Goal: Task Accomplishment & Management: Manage account settings

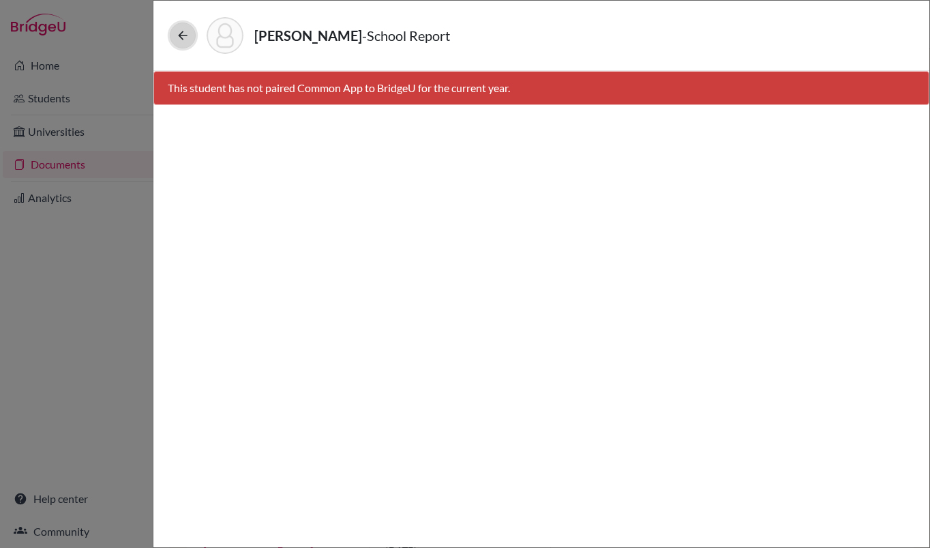
click at [185, 37] on icon at bounding box center [183, 36] width 14 height 14
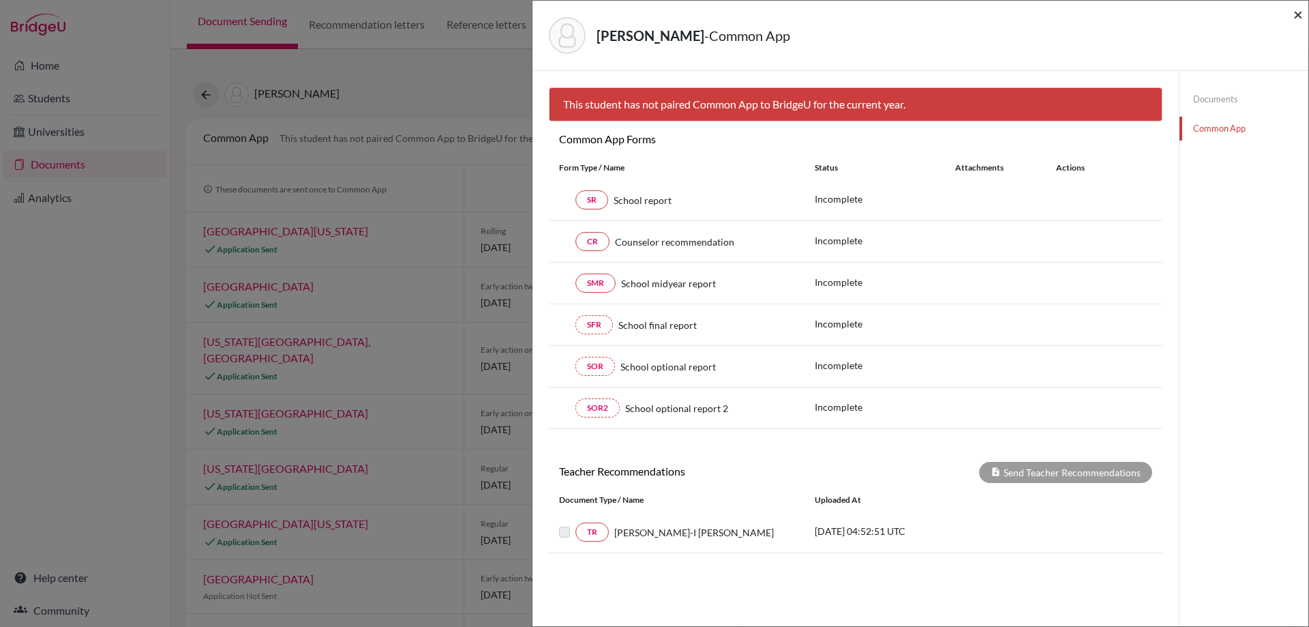
click at [929, 18] on span "×" at bounding box center [1299, 14] width 10 height 20
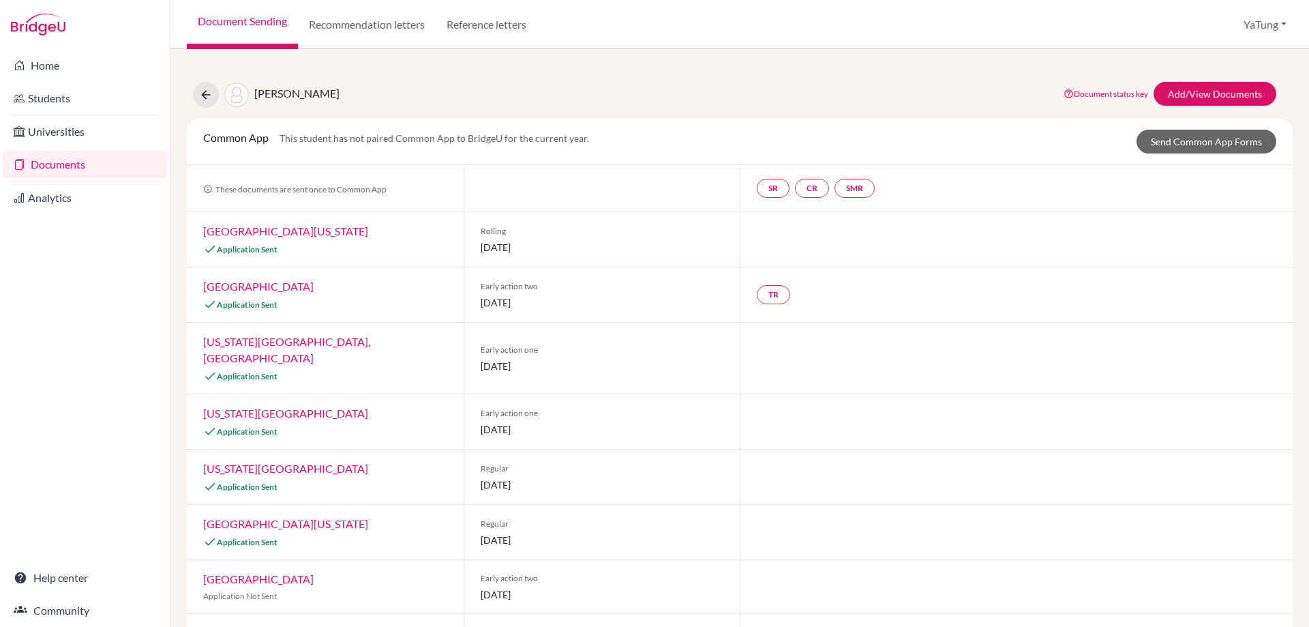
click at [72, 172] on link "Documents" at bounding box center [85, 164] width 164 height 27
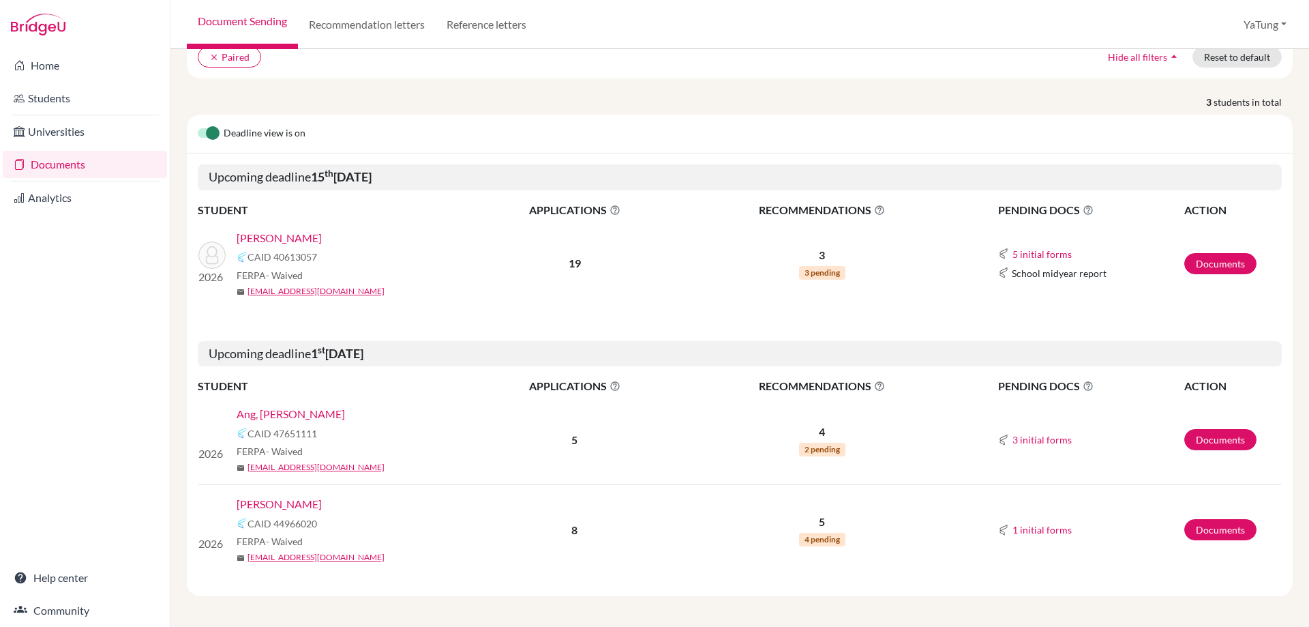
scroll to position [118, 0]
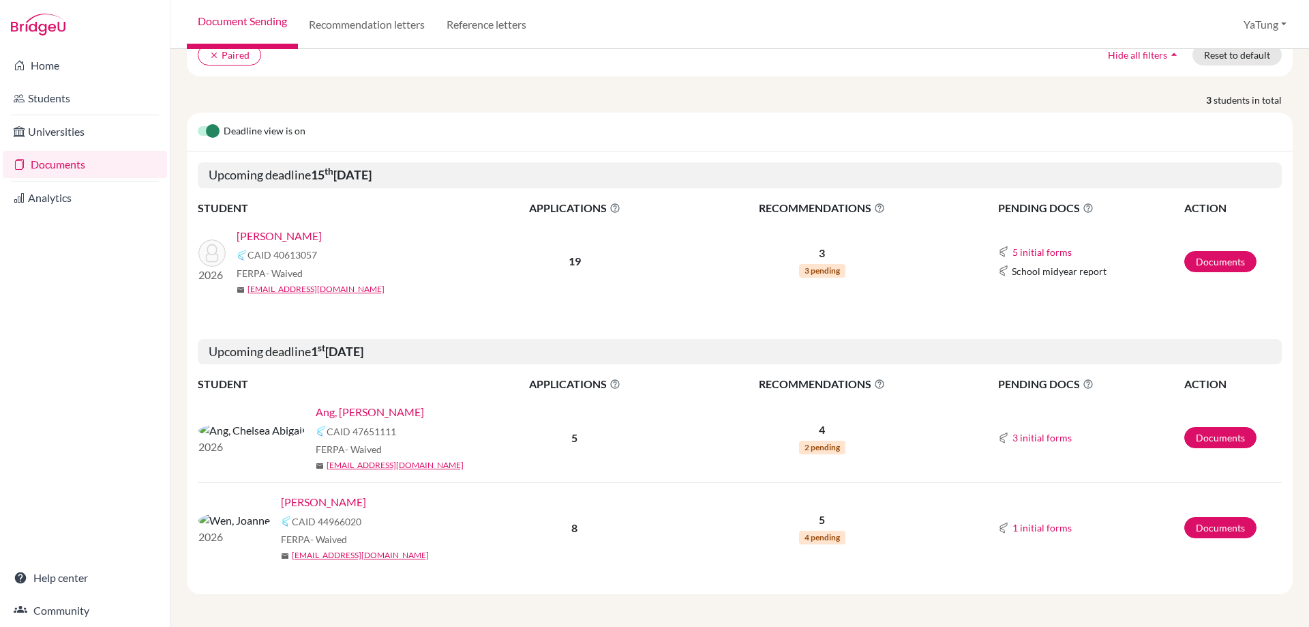
click at [281, 505] on link "[PERSON_NAME]" at bounding box center [323, 502] width 85 height 16
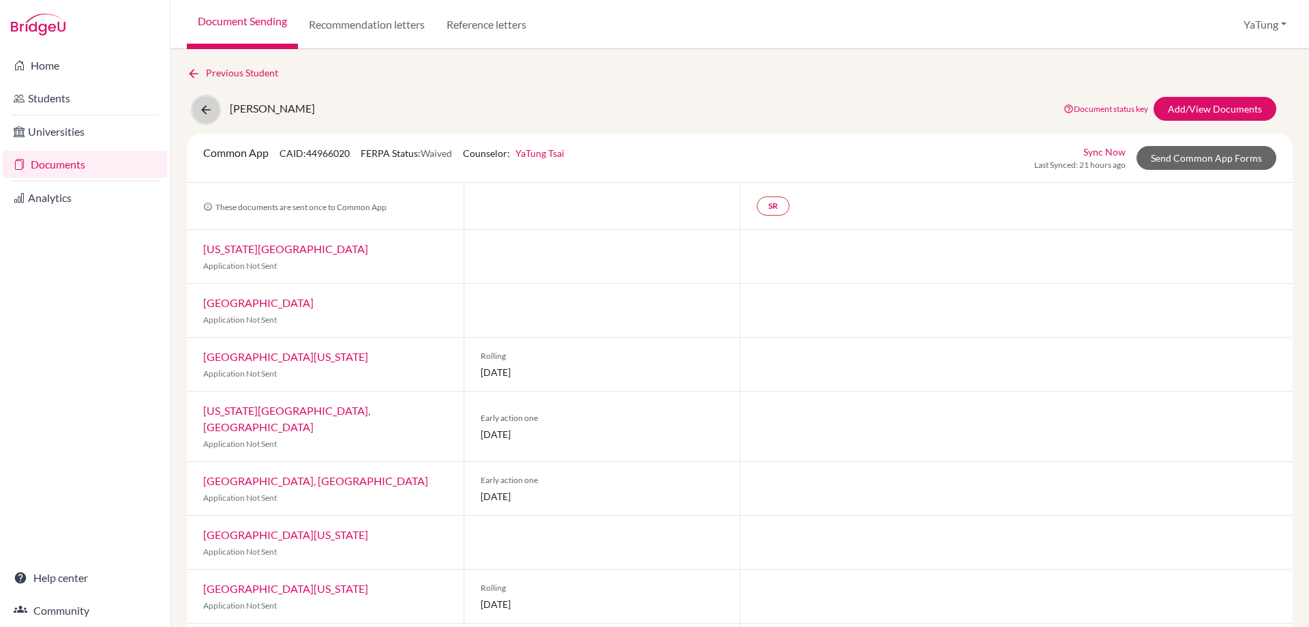
click at [209, 111] on icon at bounding box center [206, 110] width 14 height 14
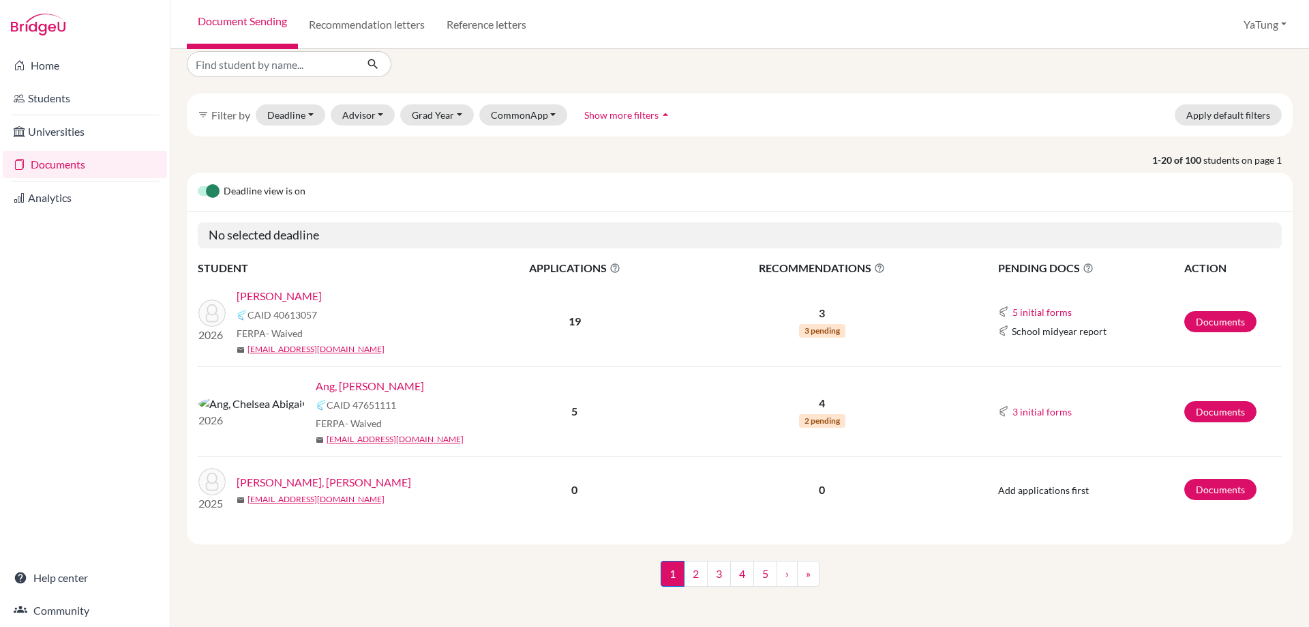
scroll to position [18, 0]
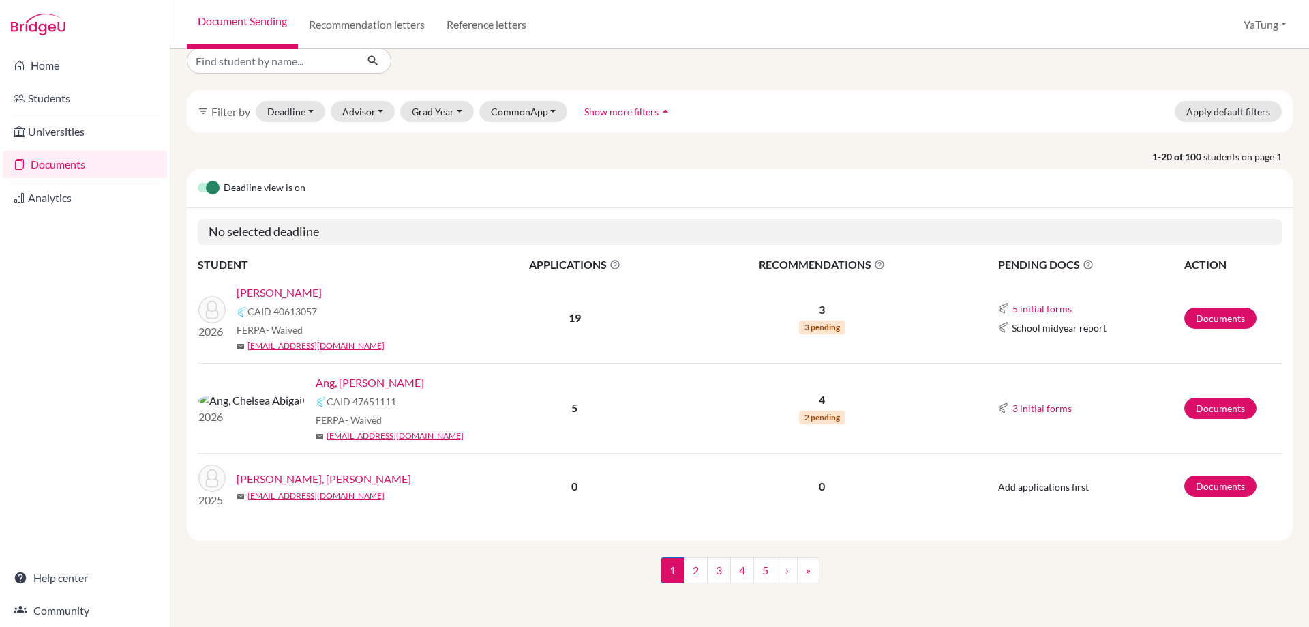
click at [280, 479] on link "Chang, Jang Yun" at bounding box center [324, 479] width 175 height 16
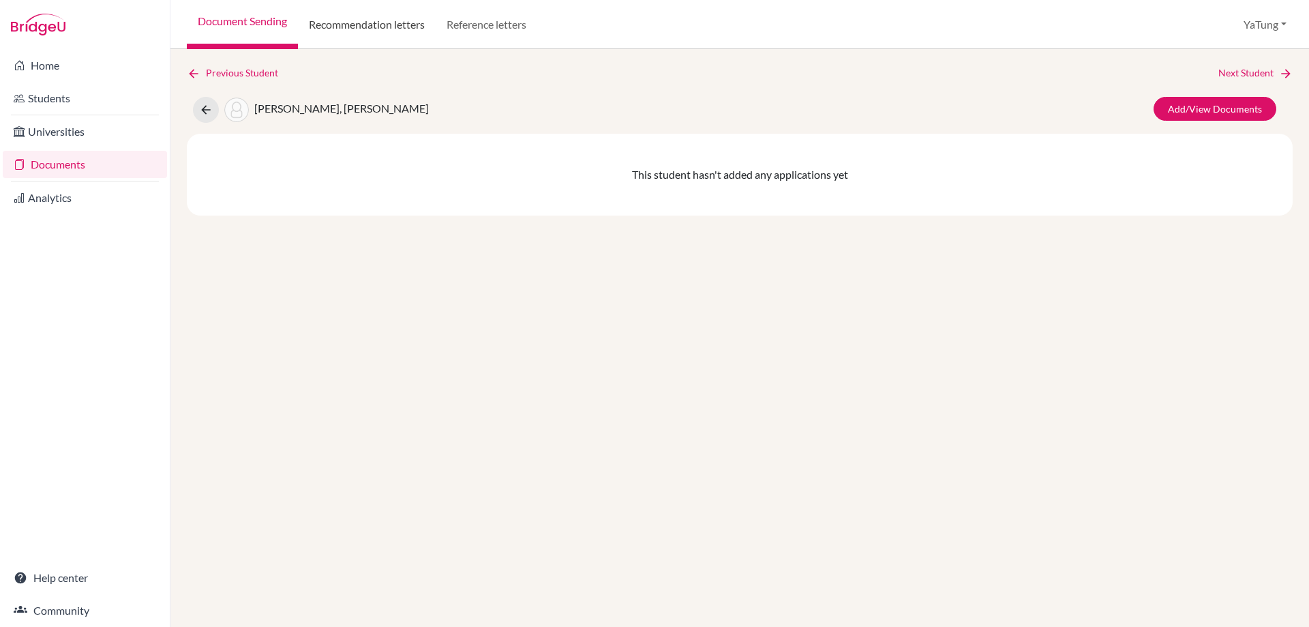
click at [381, 27] on link "Recommendation letters" at bounding box center [367, 24] width 138 height 49
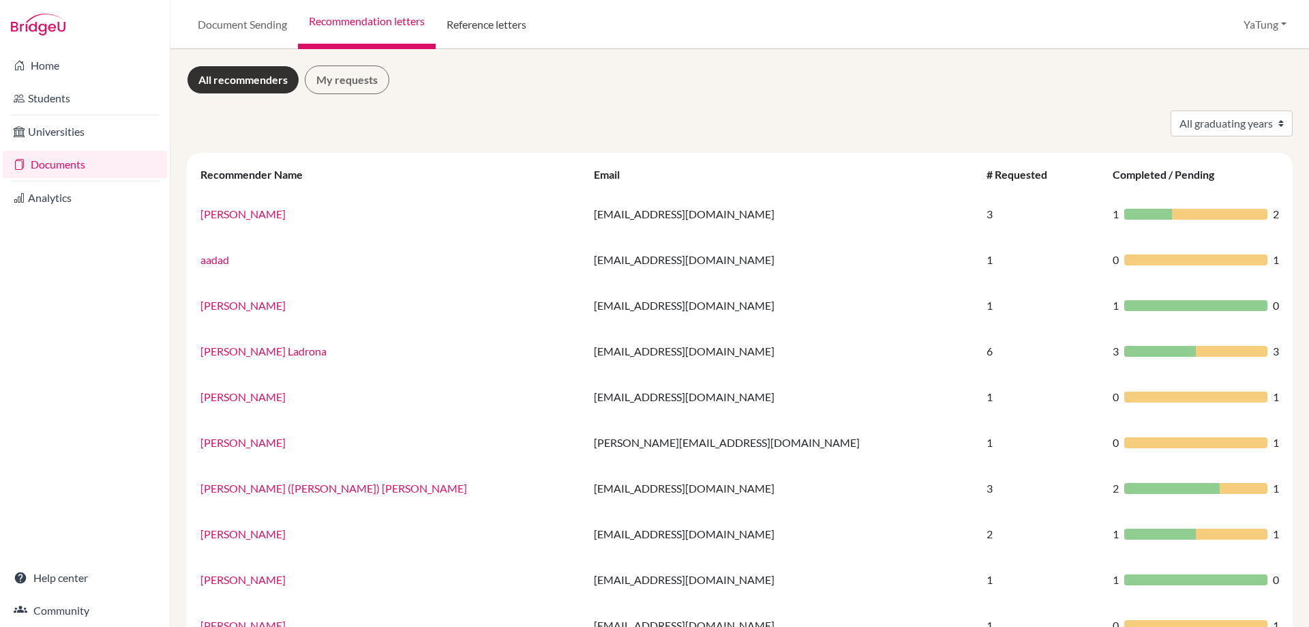
click at [464, 29] on link "Reference letters" at bounding box center [487, 24] width 102 height 49
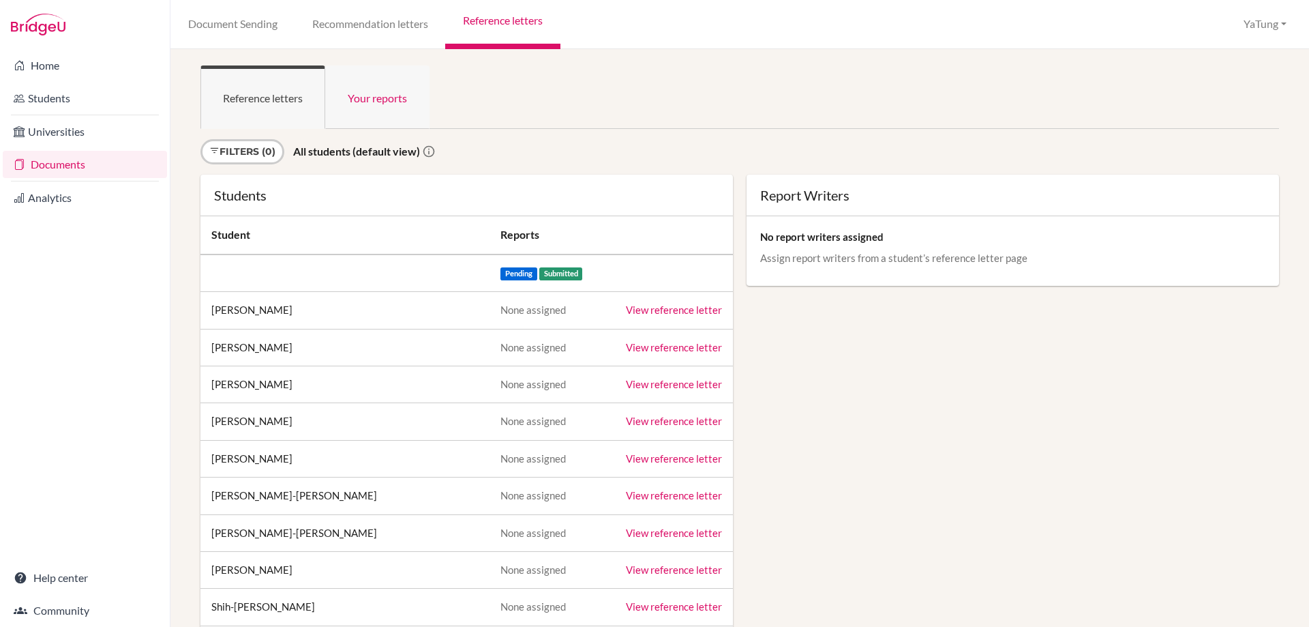
click at [387, 105] on link "Your reports" at bounding box center [377, 96] width 104 height 63
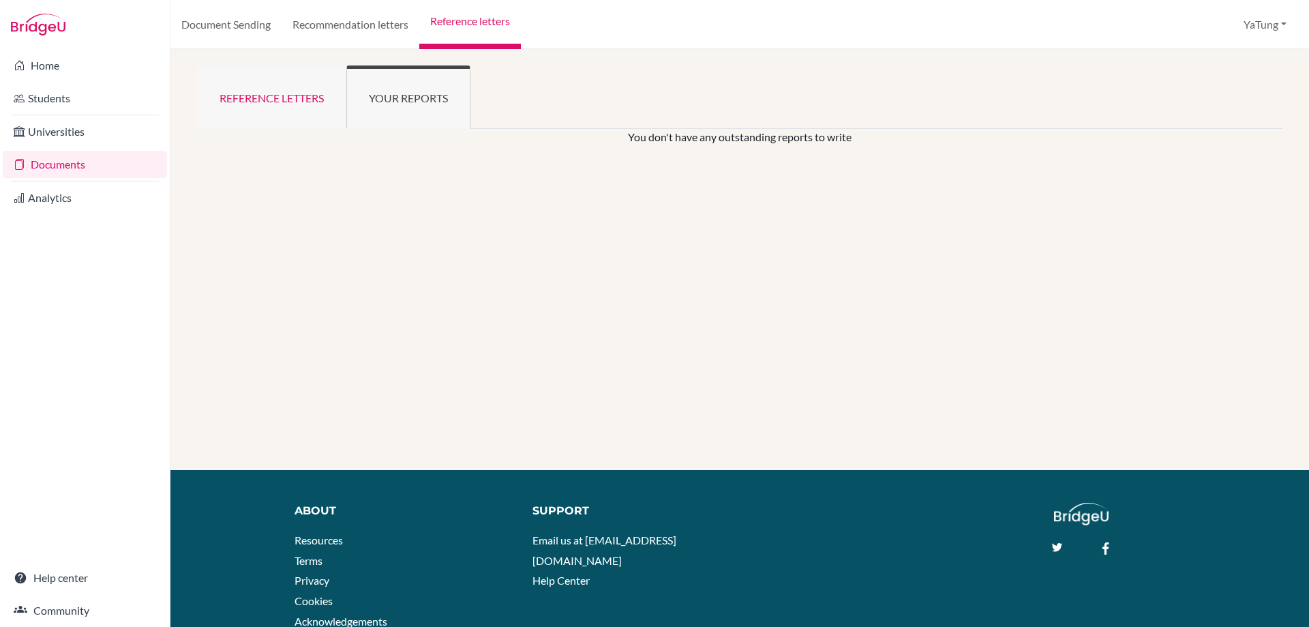
click at [245, 88] on link "Reference letters" at bounding box center [271, 96] width 149 height 63
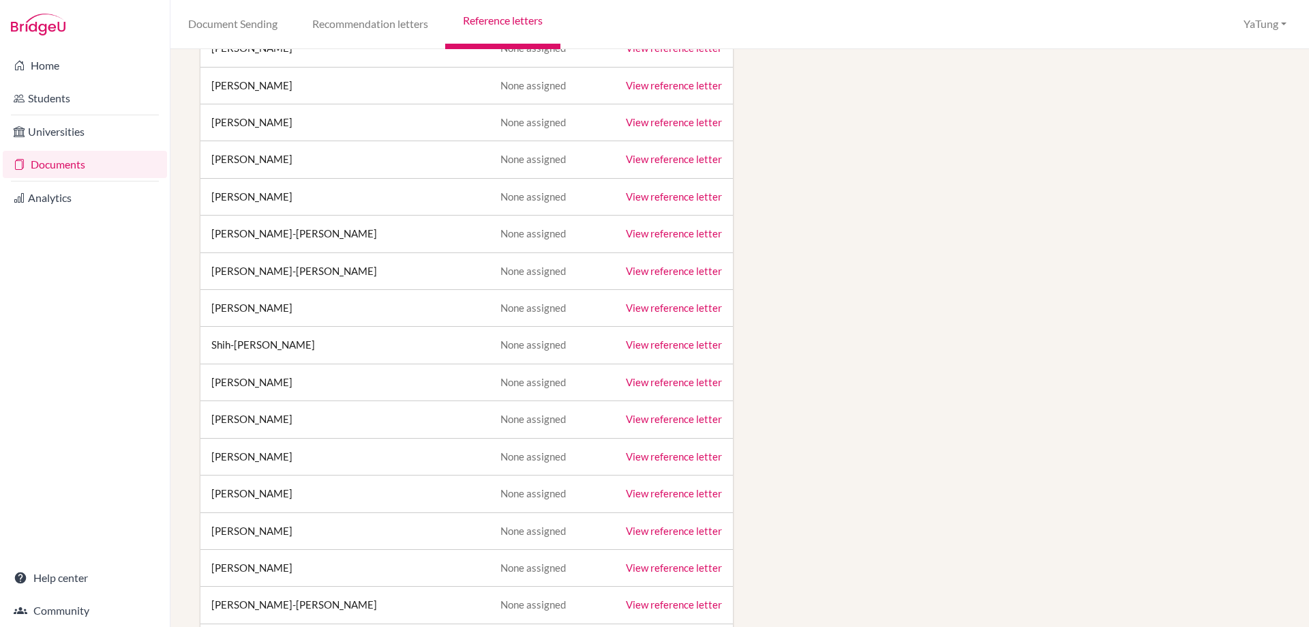
scroll to position [273, 0]
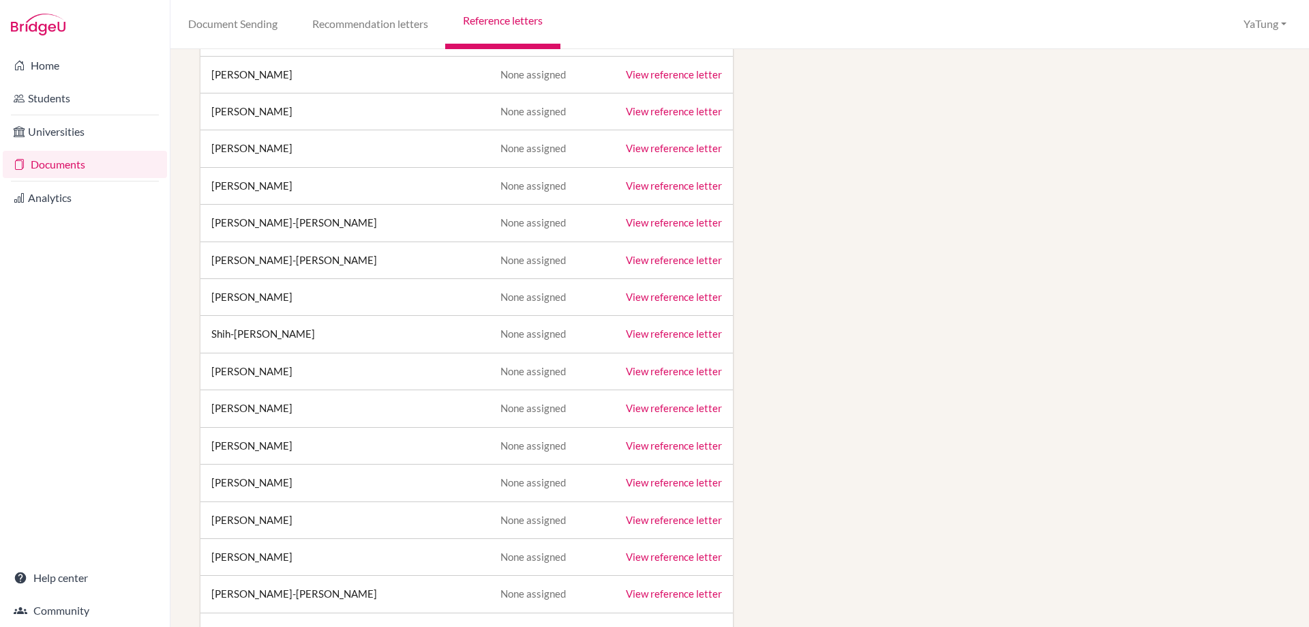
click at [55, 166] on link "Documents" at bounding box center [85, 164] width 164 height 27
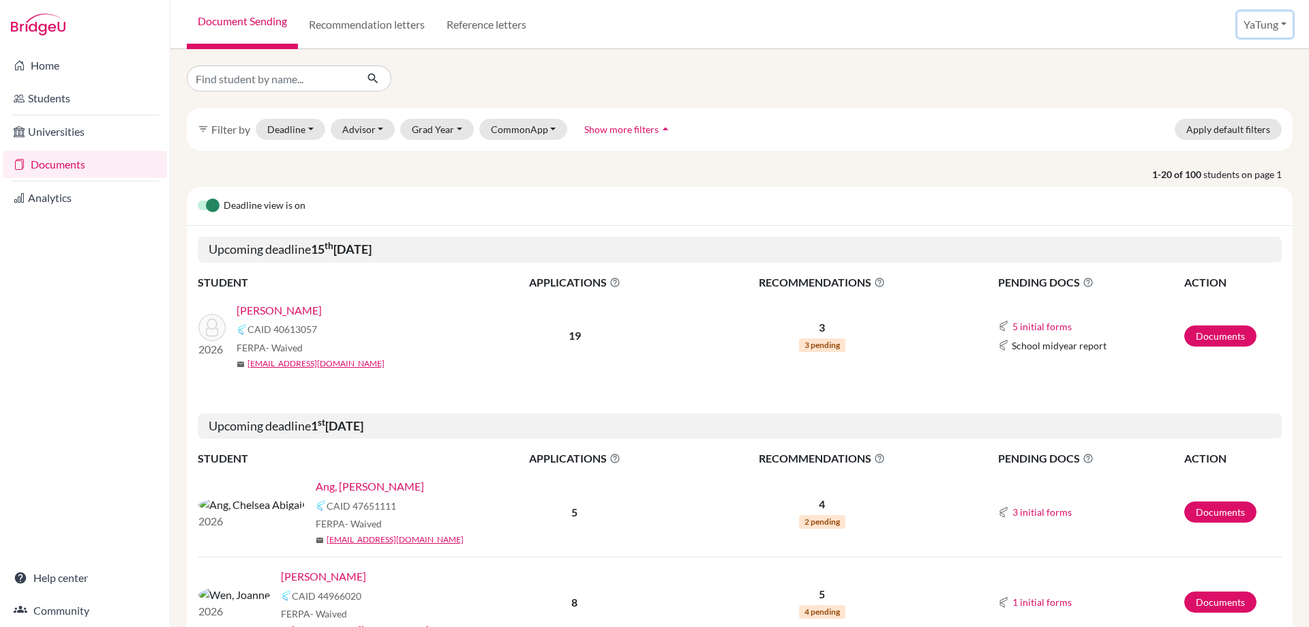
click at [1262, 27] on button "YaTung" at bounding box center [1265, 25] width 55 height 26
click at [1058, 33] on div "Document Sending Recommendation letters Reference letters YaTung Profile School…" at bounding box center [739, 24] width 1139 height 49
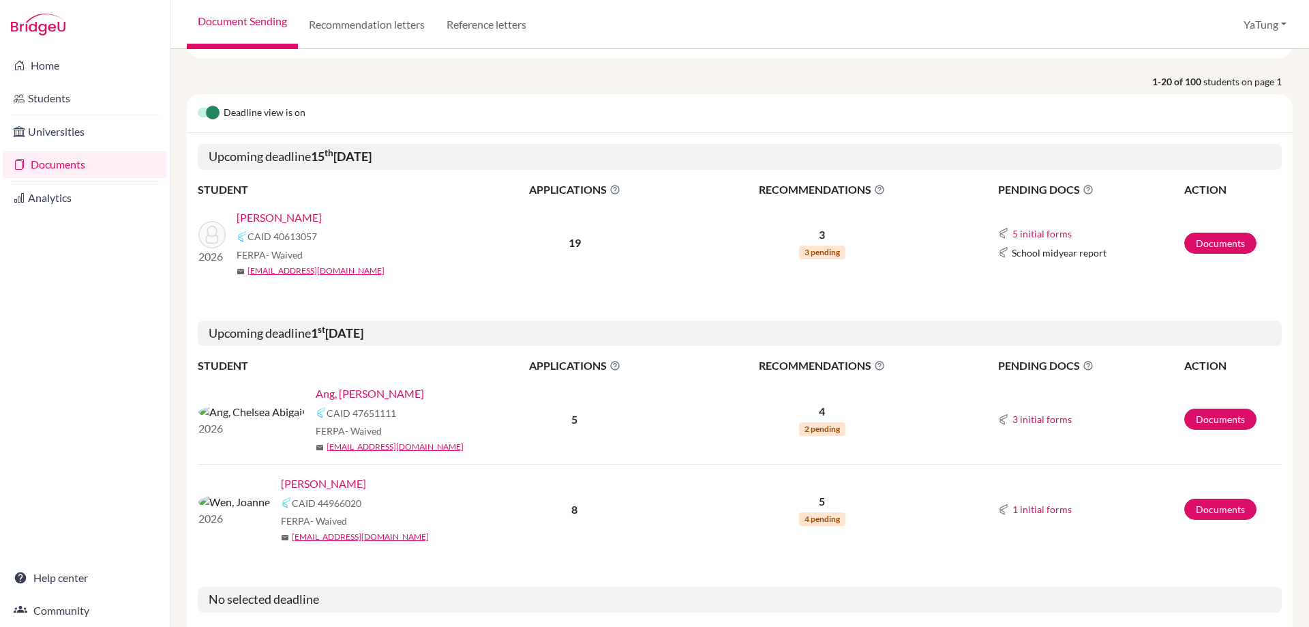
scroll to position [205, 0]
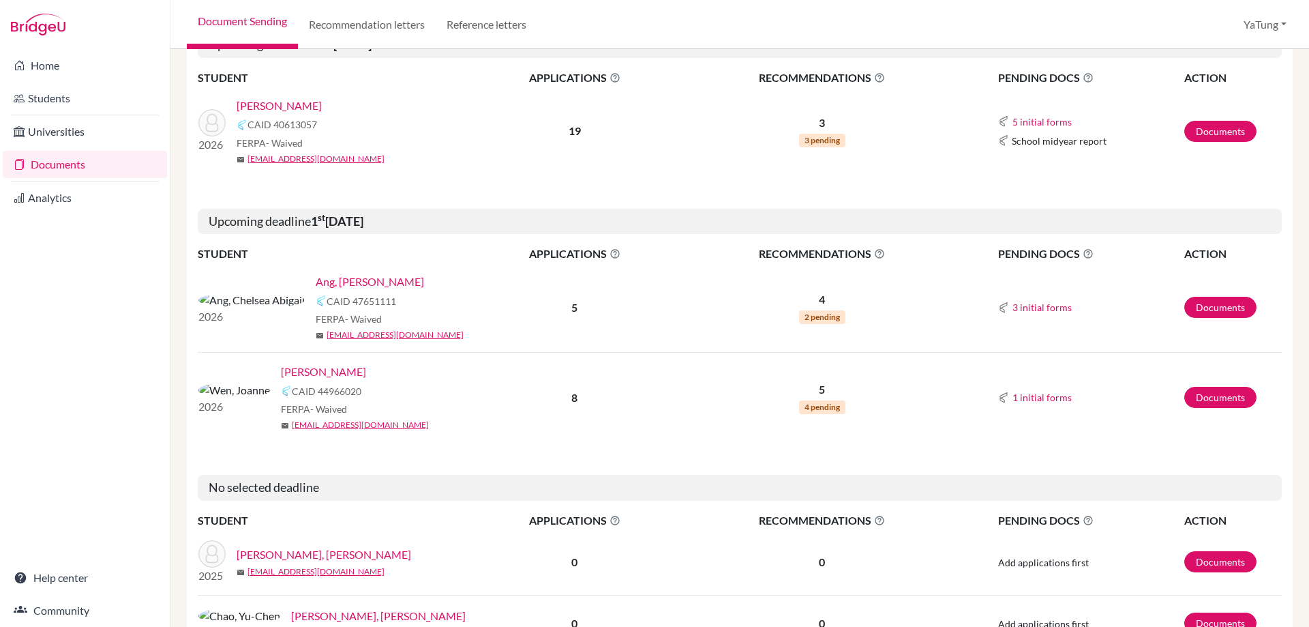
click at [281, 369] on link "[PERSON_NAME]" at bounding box center [323, 371] width 85 height 16
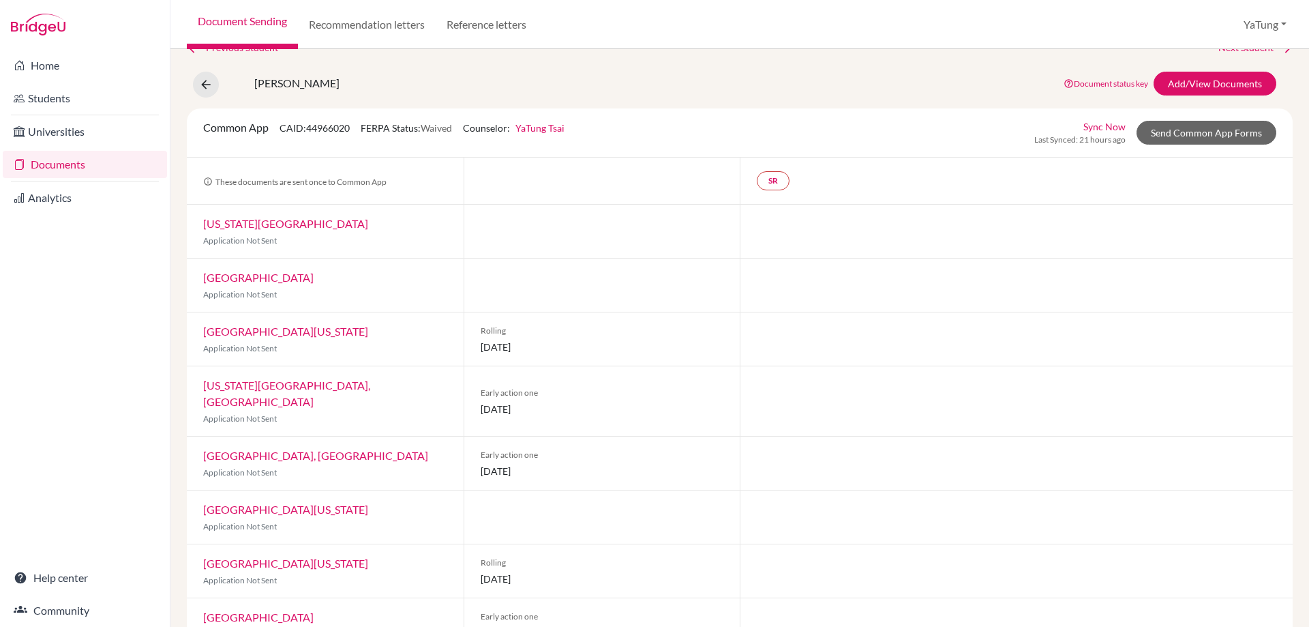
scroll to position [50, 0]
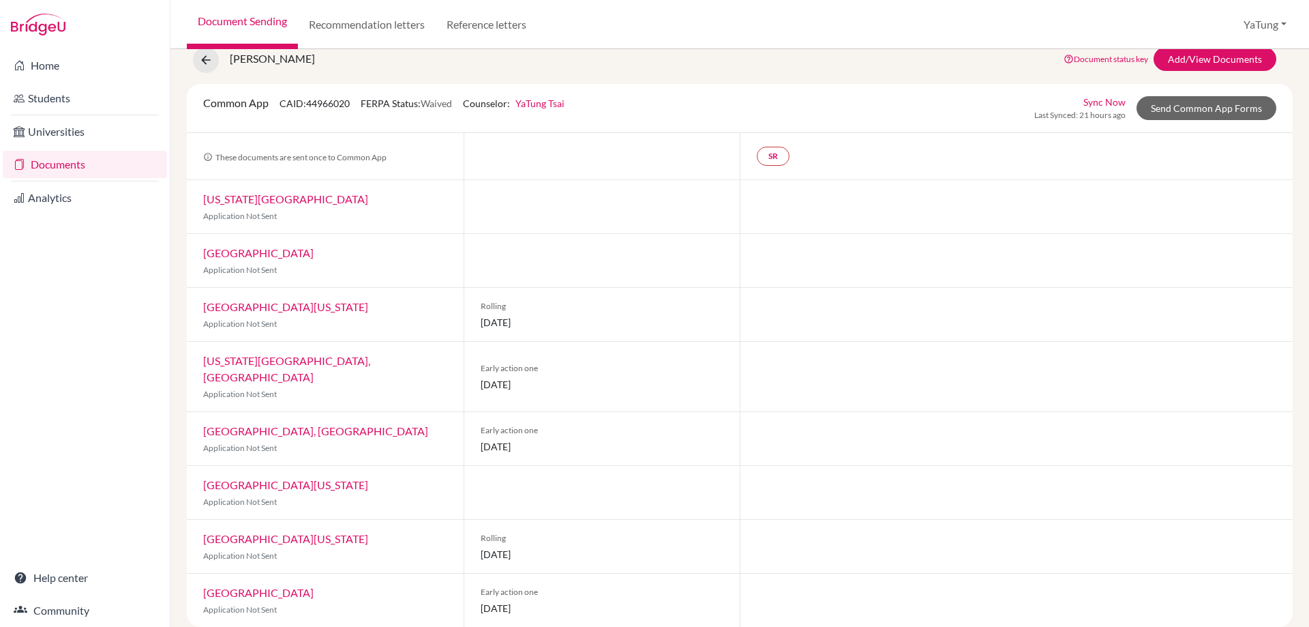
drag, startPoint x: 571, startPoint y: 432, endPoint x: 464, endPoint y: 441, distance: 108.1
click at [464, 441] on div "Early action one 01 November 2025" at bounding box center [602, 438] width 277 height 53
drag, startPoint x: 587, startPoint y: 588, endPoint x: 573, endPoint y: 591, distance: 14.5
click at [573, 601] on span "01 December 2025" at bounding box center [602, 608] width 243 height 14
click at [1189, 113] on link "Send Common App Forms" at bounding box center [1207, 108] width 140 height 24
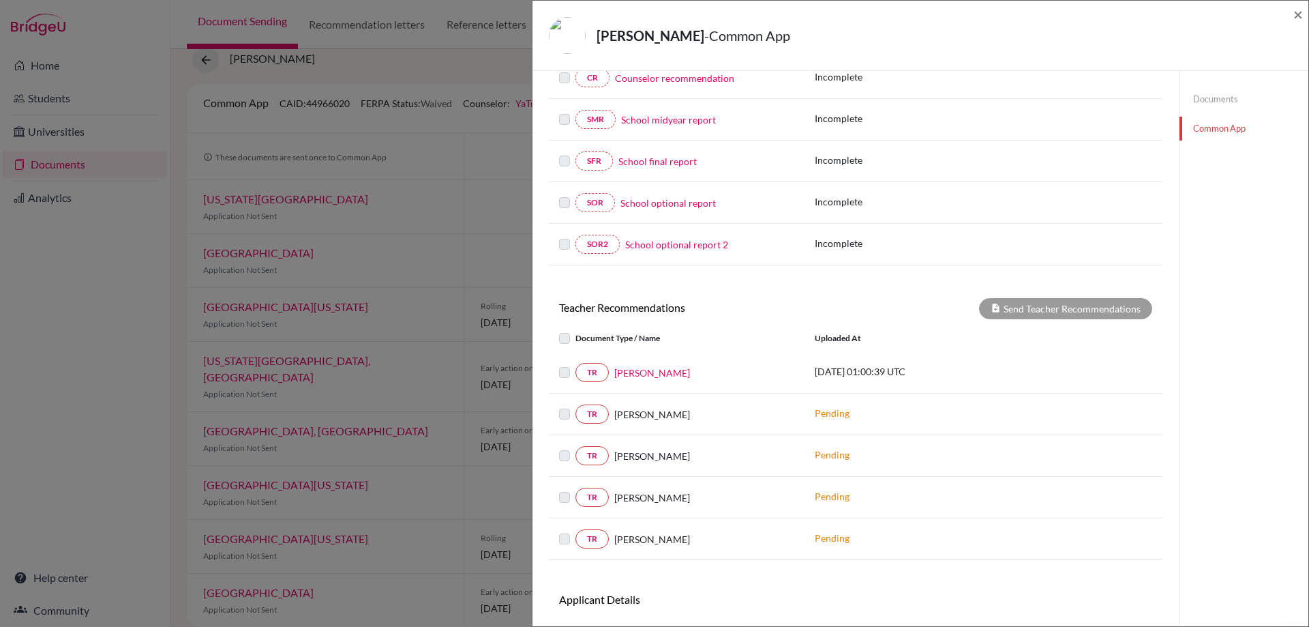
scroll to position [273, 0]
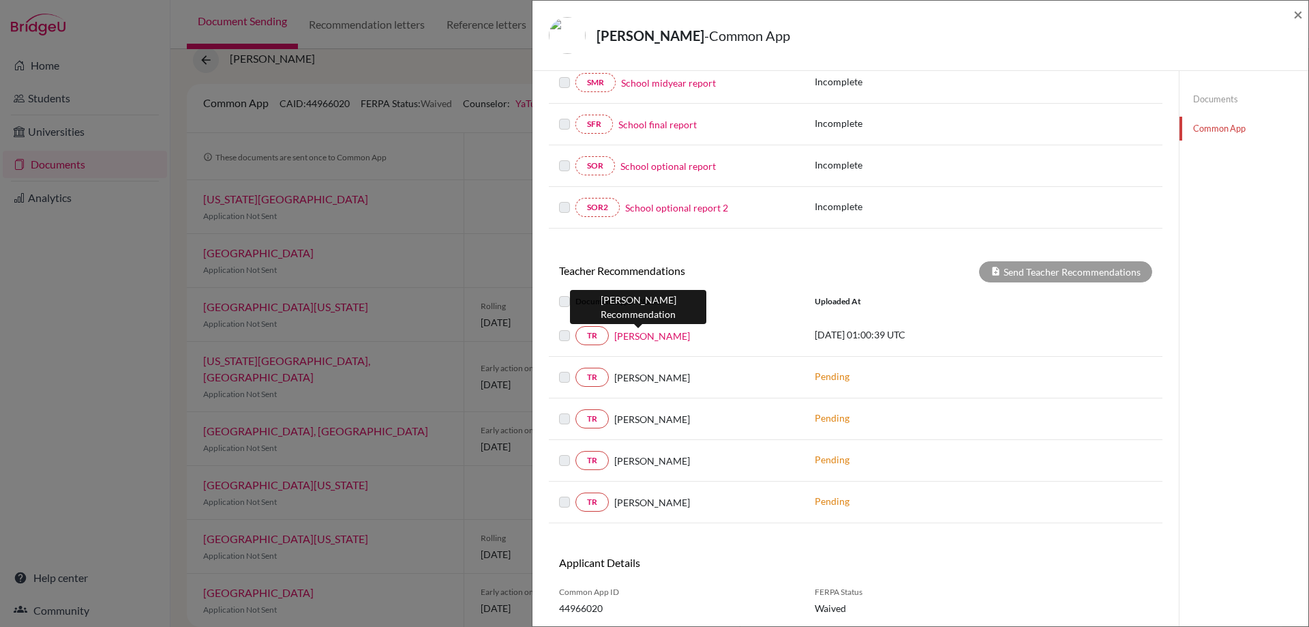
click at [640, 338] on link "Hsi Chuang" at bounding box center [652, 336] width 76 height 14
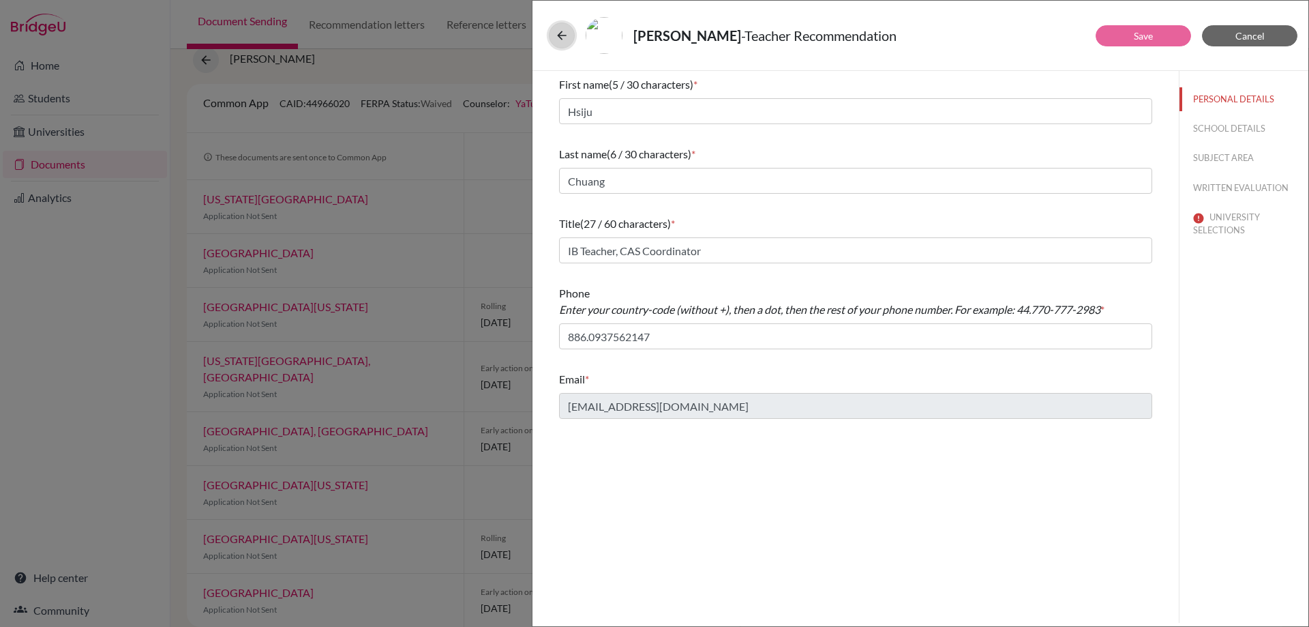
click at [556, 37] on icon at bounding box center [562, 36] width 14 height 14
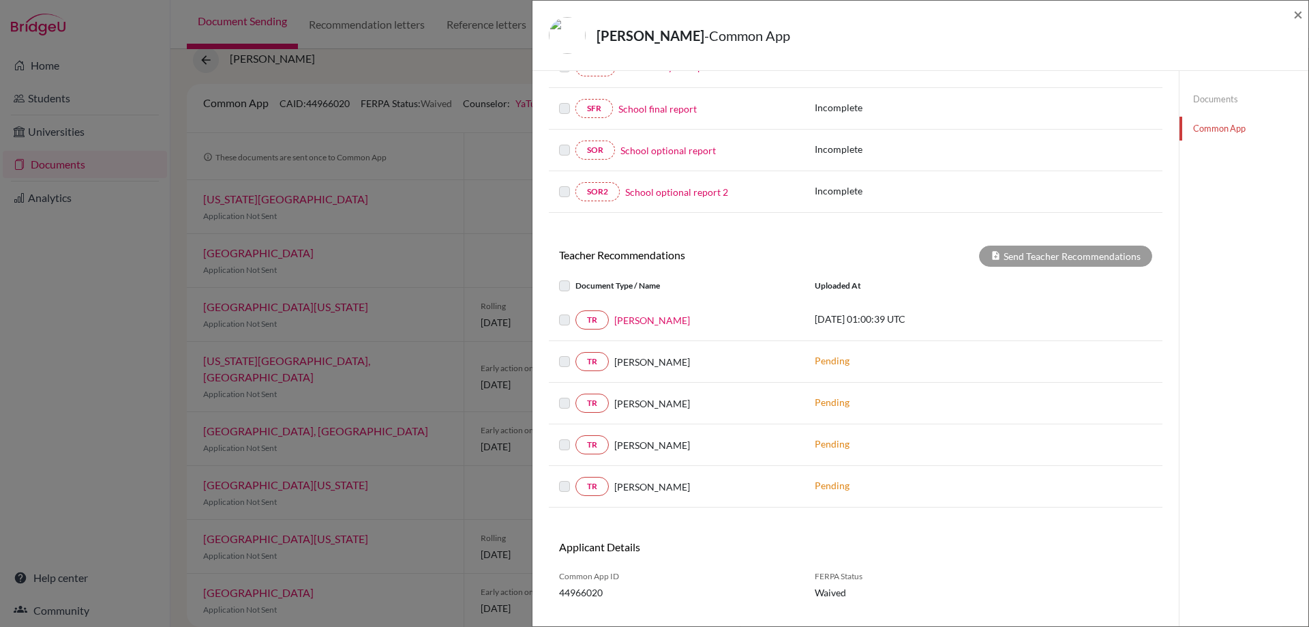
scroll to position [316, 0]
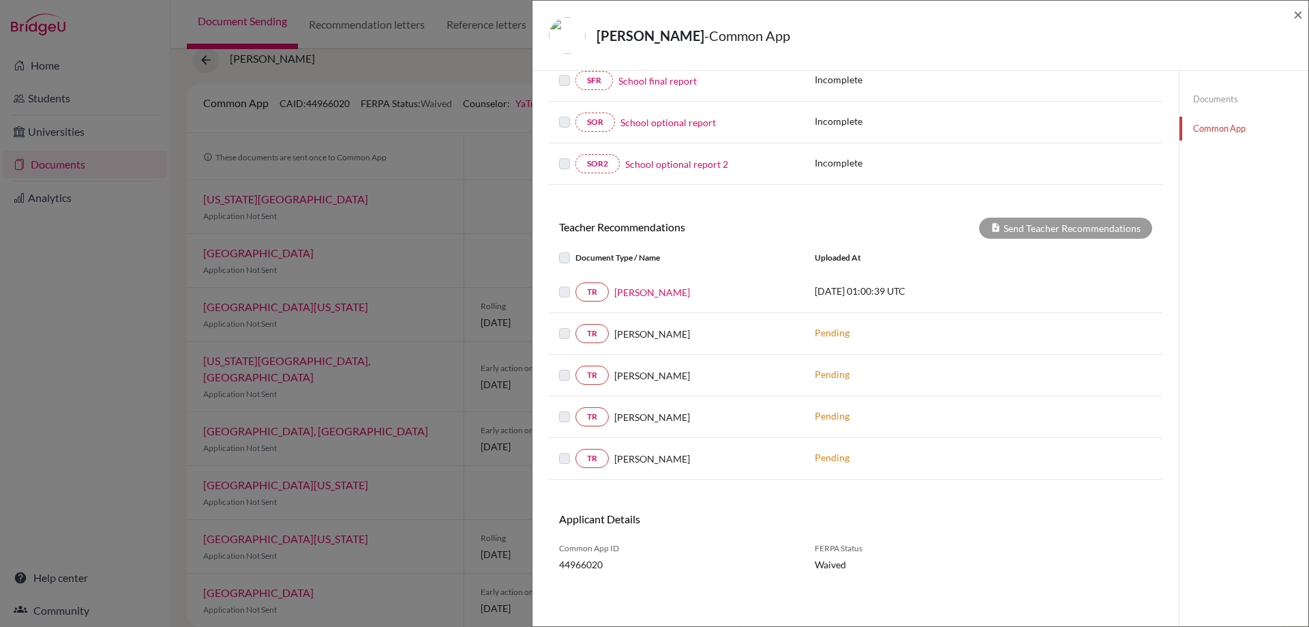
click at [822, 417] on p "Pending" at bounding box center [907, 415] width 184 height 14
click at [599, 416] on link "TR" at bounding box center [592, 416] width 33 height 19
click at [629, 417] on span "HSIU-HUI TAI" at bounding box center [652, 417] width 76 height 14
click at [1095, 230] on div "Send Teacher Recommendations" at bounding box center [1065, 228] width 173 height 21
click at [1294, 15] on span "×" at bounding box center [1299, 14] width 10 height 20
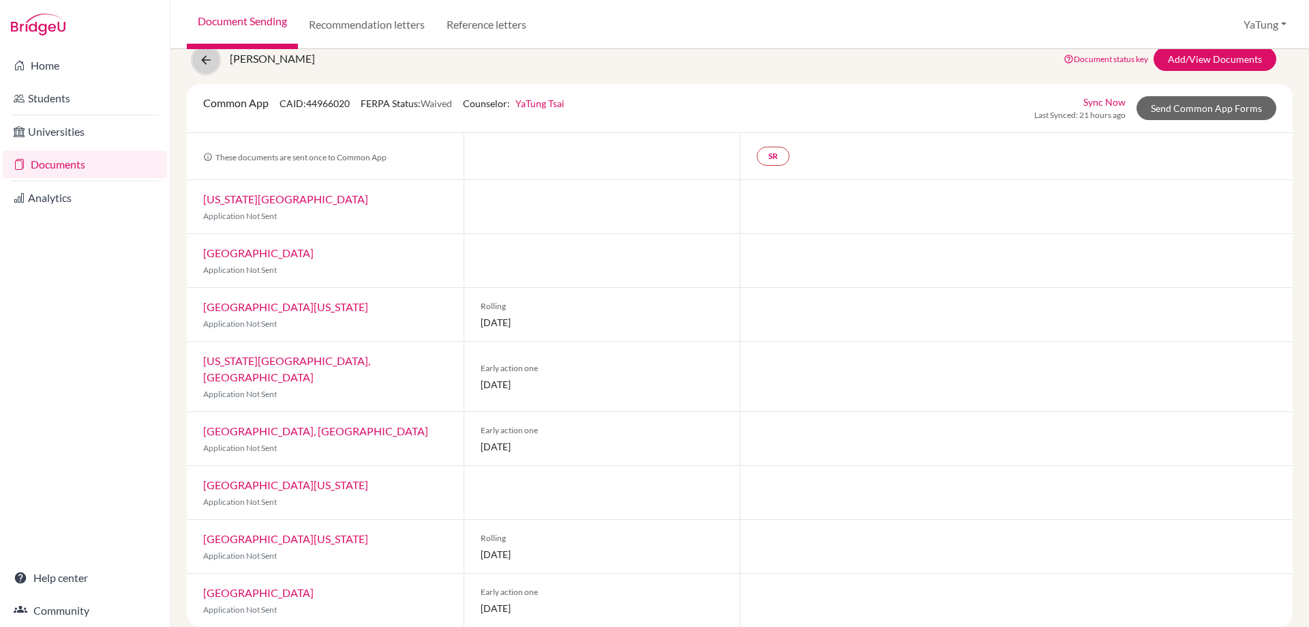
click at [212, 58] on icon at bounding box center [206, 60] width 14 height 14
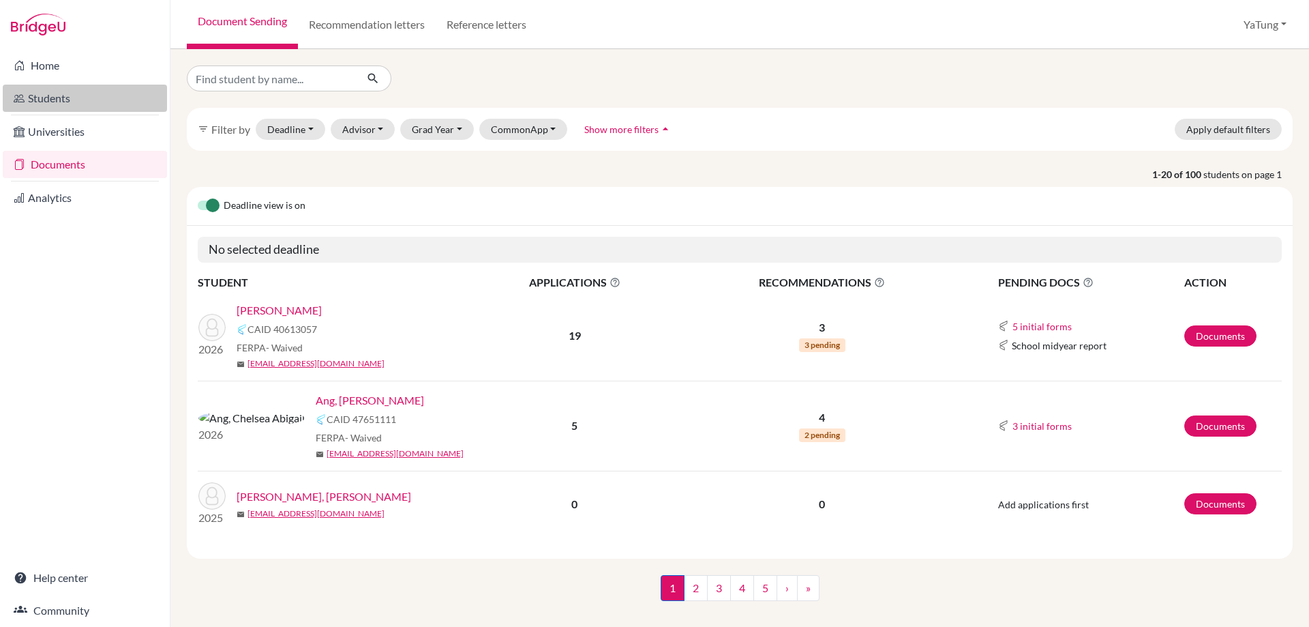
click at [45, 104] on link "Students" at bounding box center [85, 98] width 164 height 27
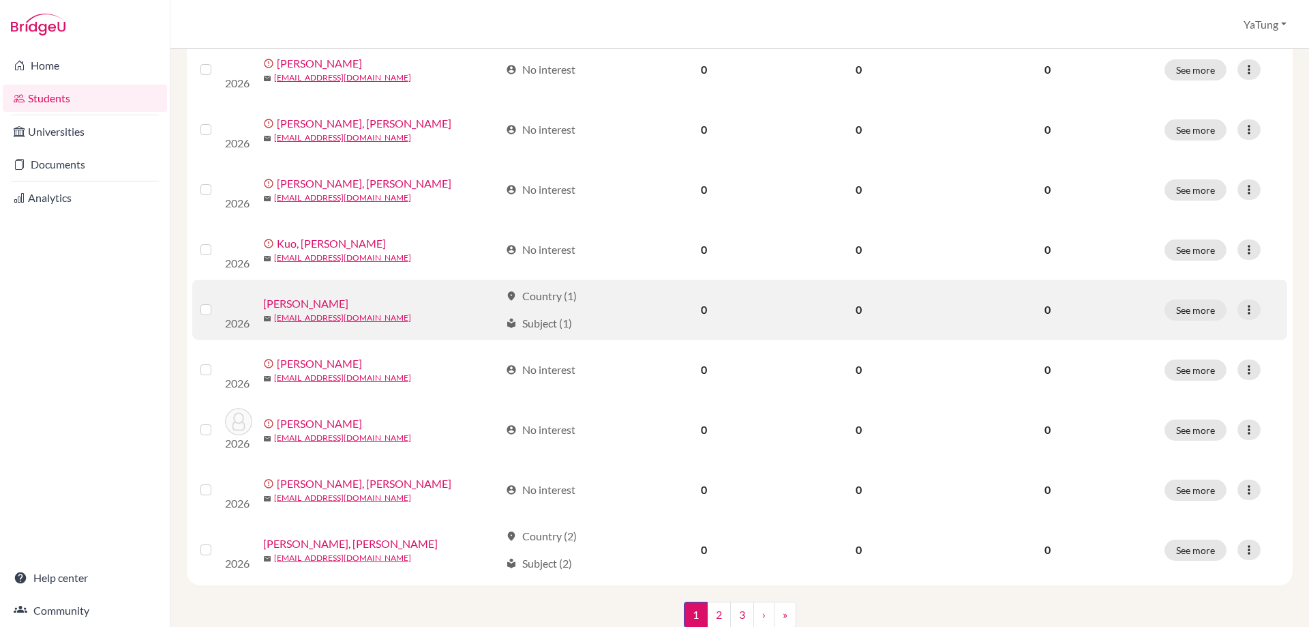
scroll to position [934, 0]
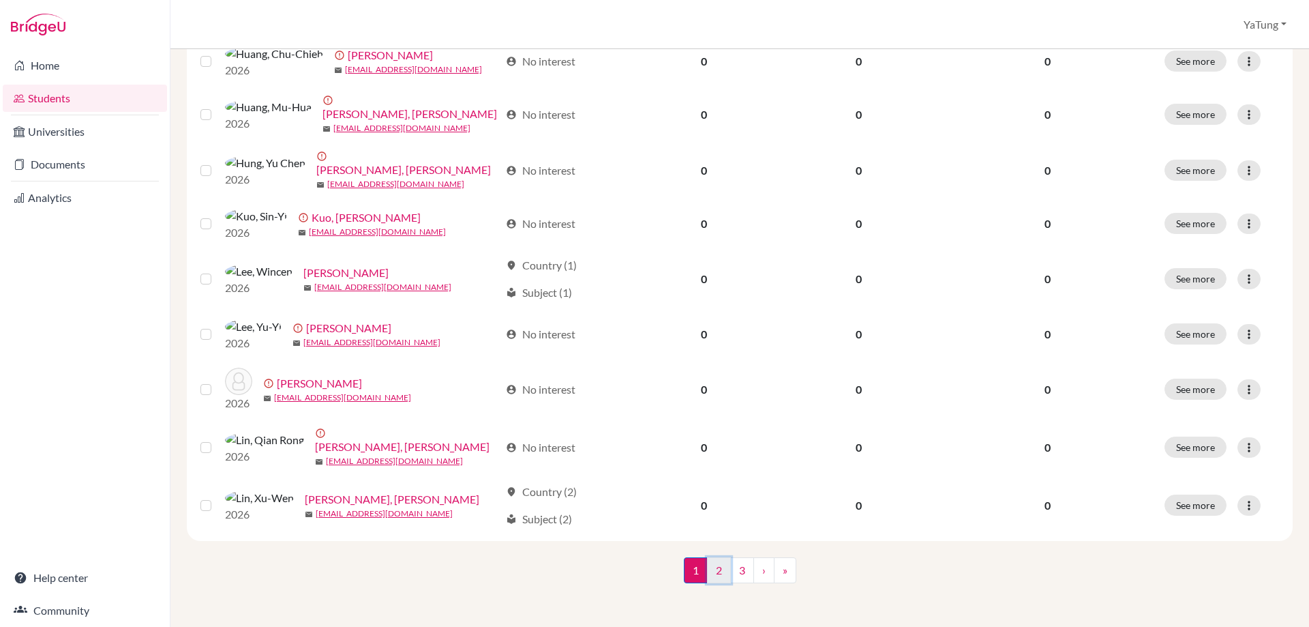
click at [714, 568] on link "2" at bounding box center [719, 570] width 24 height 26
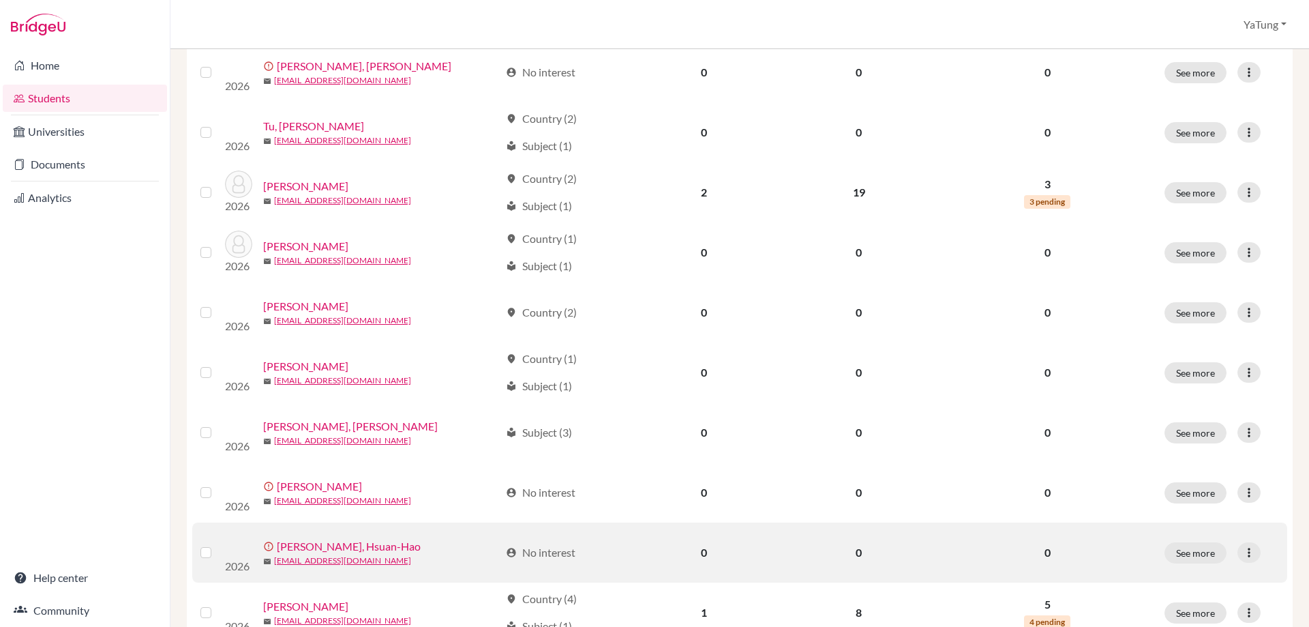
scroll to position [934, 0]
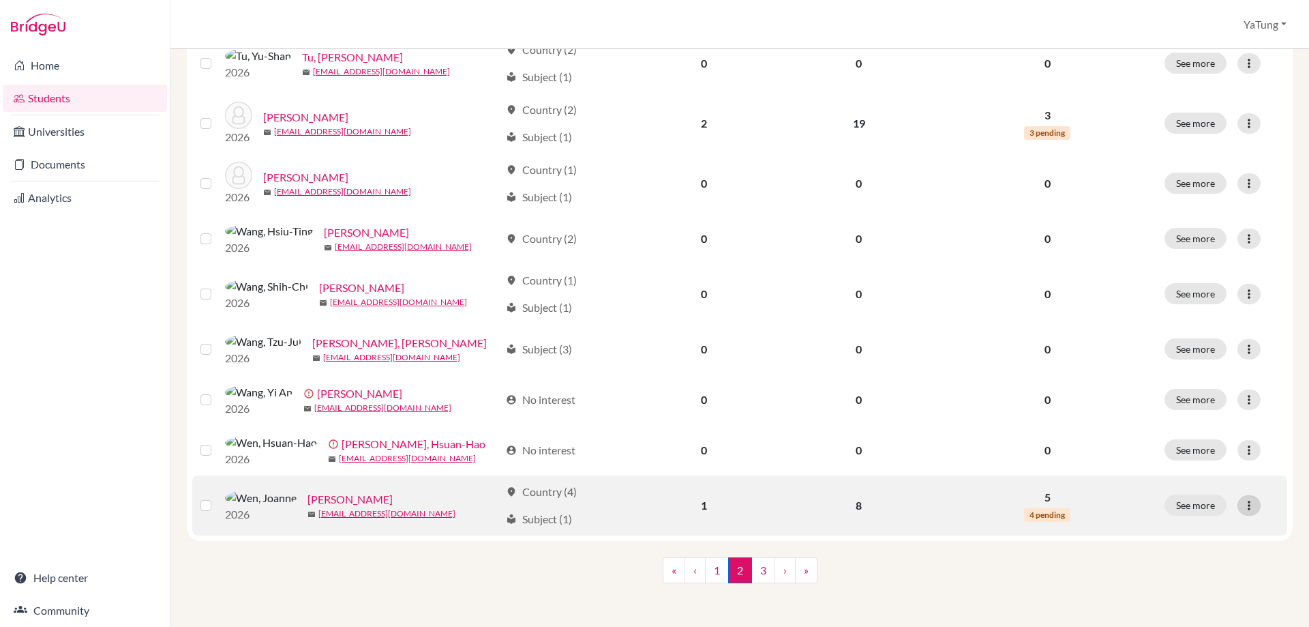
click at [1242, 505] on icon at bounding box center [1249, 505] width 14 height 14
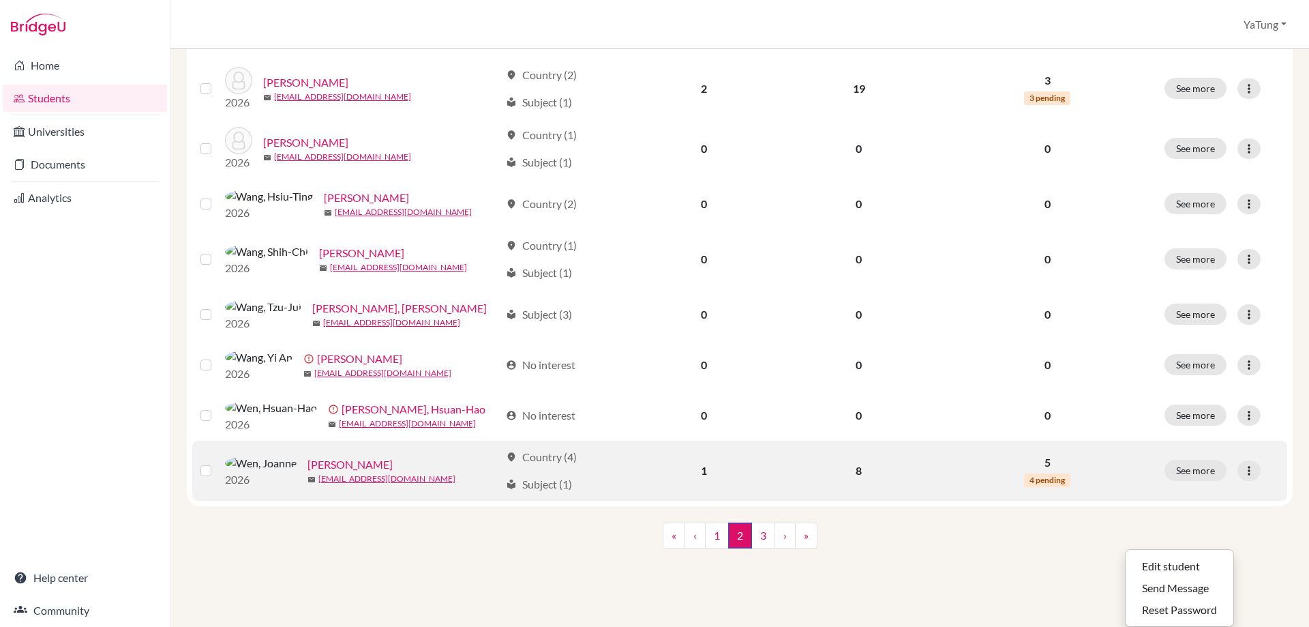
click at [308, 473] on link "Wen, Joanne" at bounding box center [350, 464] width 85 height 16
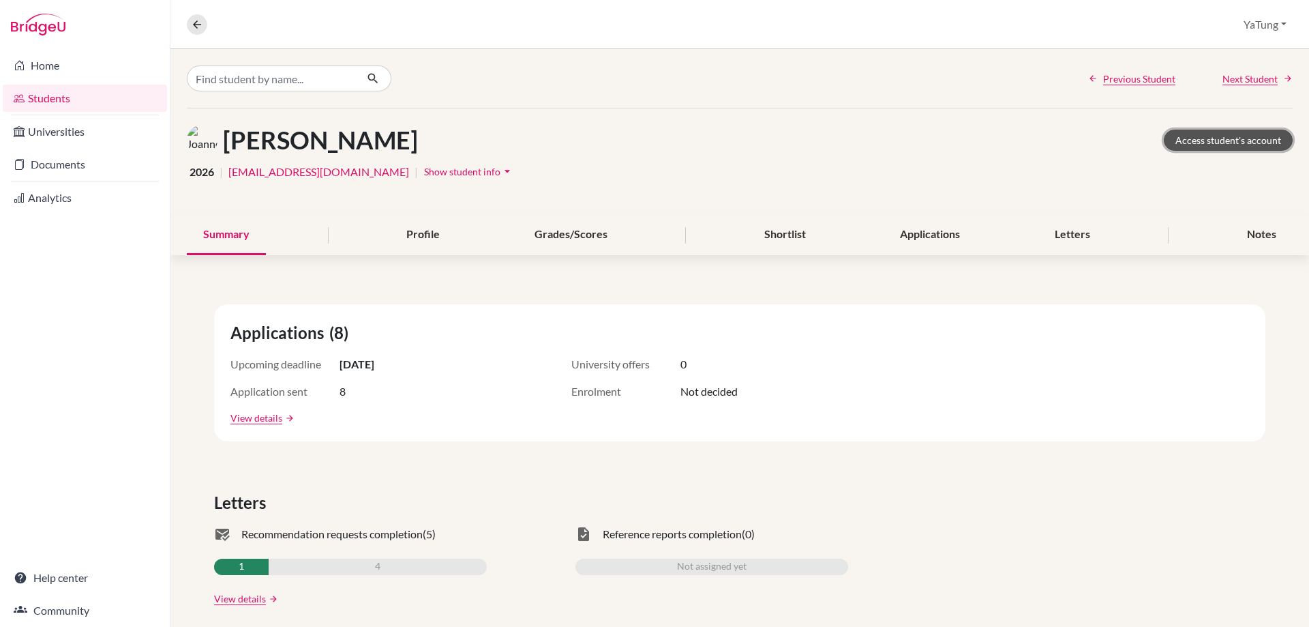
click at [1223, 144] on link "Access student's account" at bounding box center [1228, 140] width 129 height 21
